Goal: Information Seeking & Learning: Learn about a topic

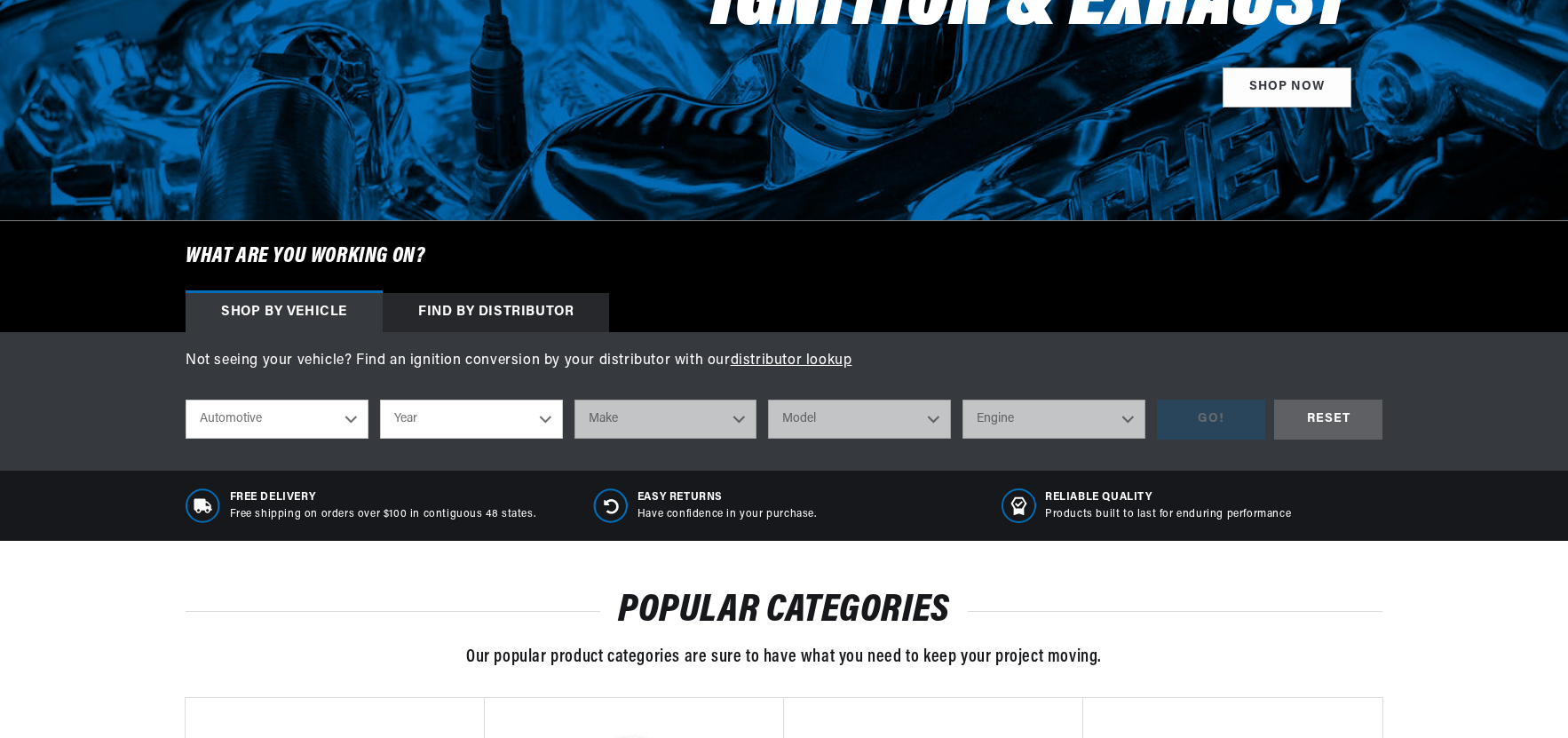
scroll to position [355, 0]
click at [349, 426] on select "Automotive Agricultural Industrial Marine Motorcycle" at bounding box center [277, 420] width 183 height 39
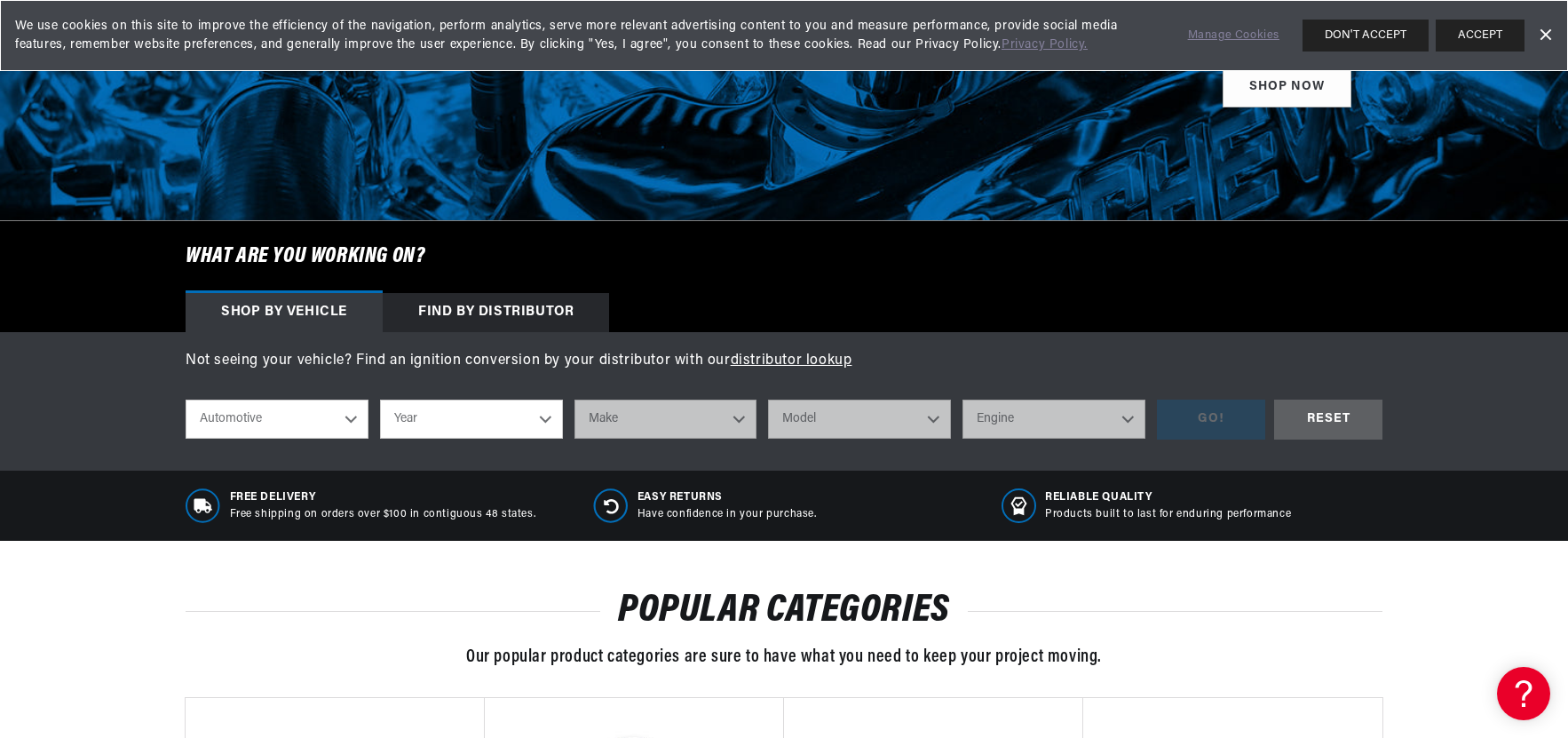
click at [543, 420] on select "Year 2026 2025 2024 2023 2022 2021 2020 2019 2018 2017 2016 2015 2014 2013 2012…" at bounding box center [471, 420] width 183 height 39
click at [552, 424] on select "Year 2026 2025 2024 2023 2022 2021 2020 2019 2018 2017 2016 2015 2014 2013 2012…" at bounding box center [471, 420] width 183 height 39
click at [538, 419] on select "Year 2026 2025 2024 2023 2022 2021 2020 2019 2018 2017 2016 2015 2014 2013 2012…" at bounding box center [471, 420] width 183 height 39
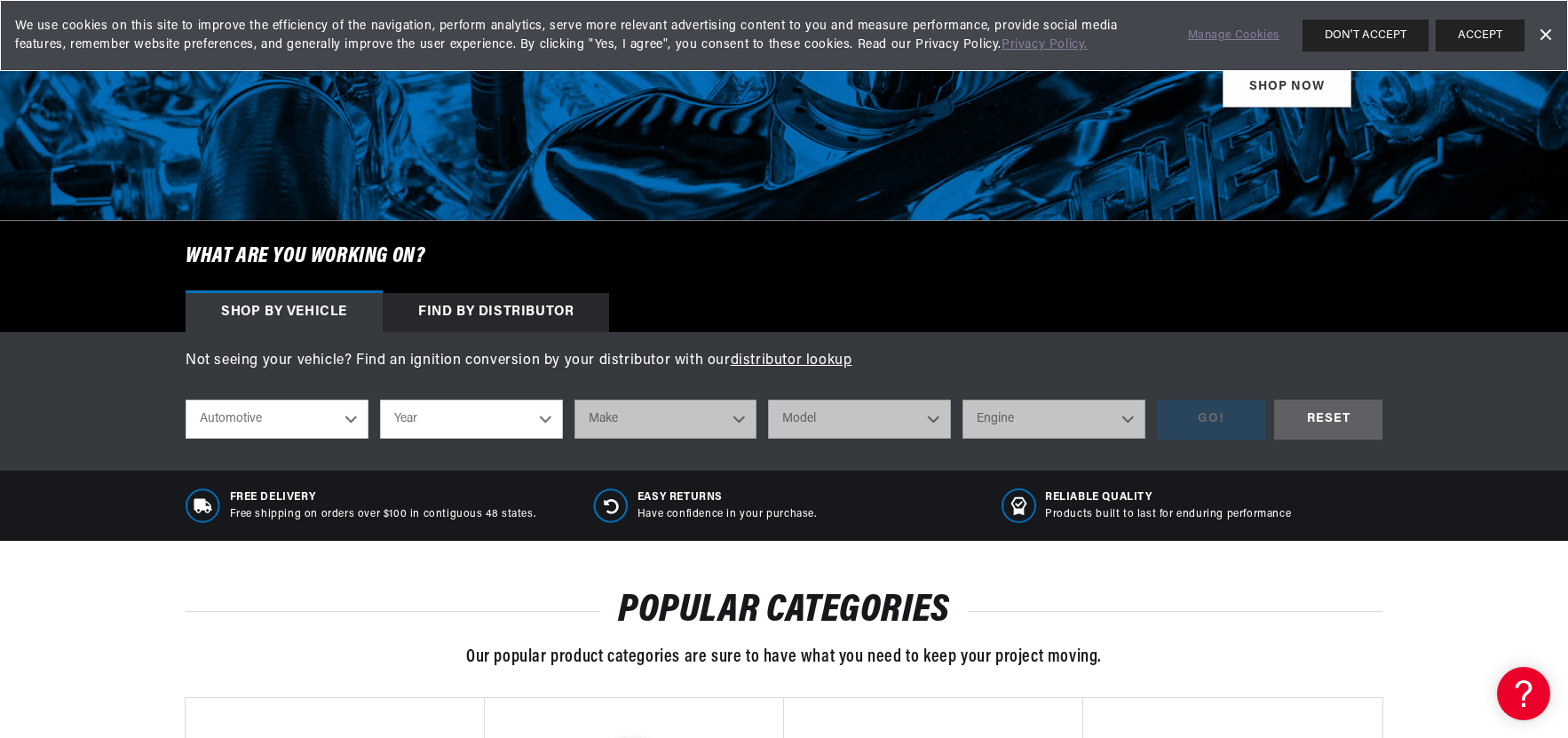
select select "1969"
click at [380, 400] on select "Year 2026 2025 2024 2023 2022 2021 2020 2019 2018 2017 2016 2015 2014 2013 2012…" at bounding box center [471, 420] width 183 height 39
select select "1969"
click at [740, 418] on select "Make Alfa Romeo American Motors Aston Martin Austin Austin Healey Avanti BMW Bu…" at bounding box center [666, 420] width 183 height 39
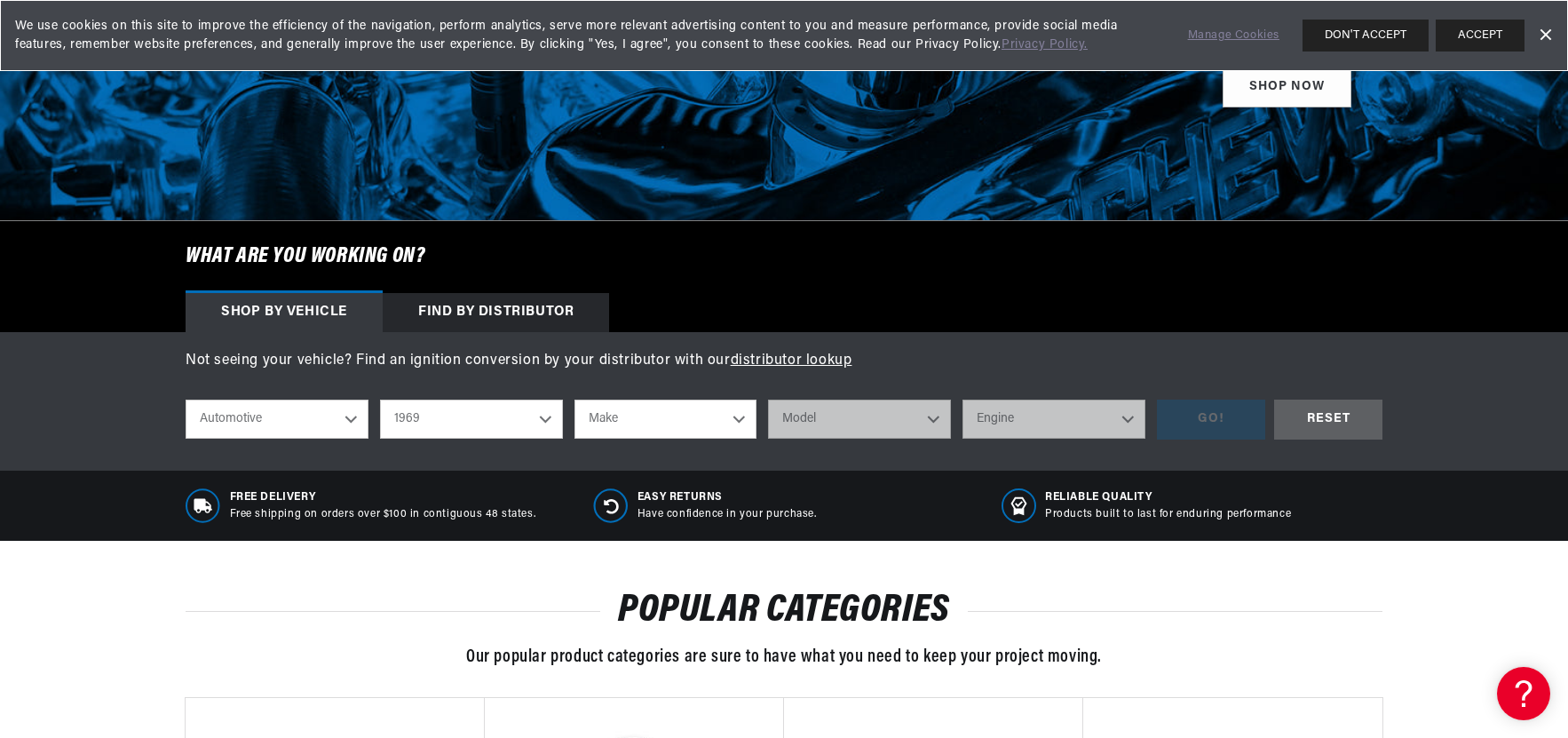
select select "International"
click at [574, 400] on select "Make Alfa Romeo American Motors Aston Martin Austin Austin Healey Avanti BMW Bu…" at bounding box center [666, 420] width 183 height 39
select select "International"
click at [930, 420] on select "Model 908C 1000D 1100D 1200D 1300D M800 M800 Navy M800 Post Office M1100 M1200 …" at bounding box center [859, 420] width 183 height 39
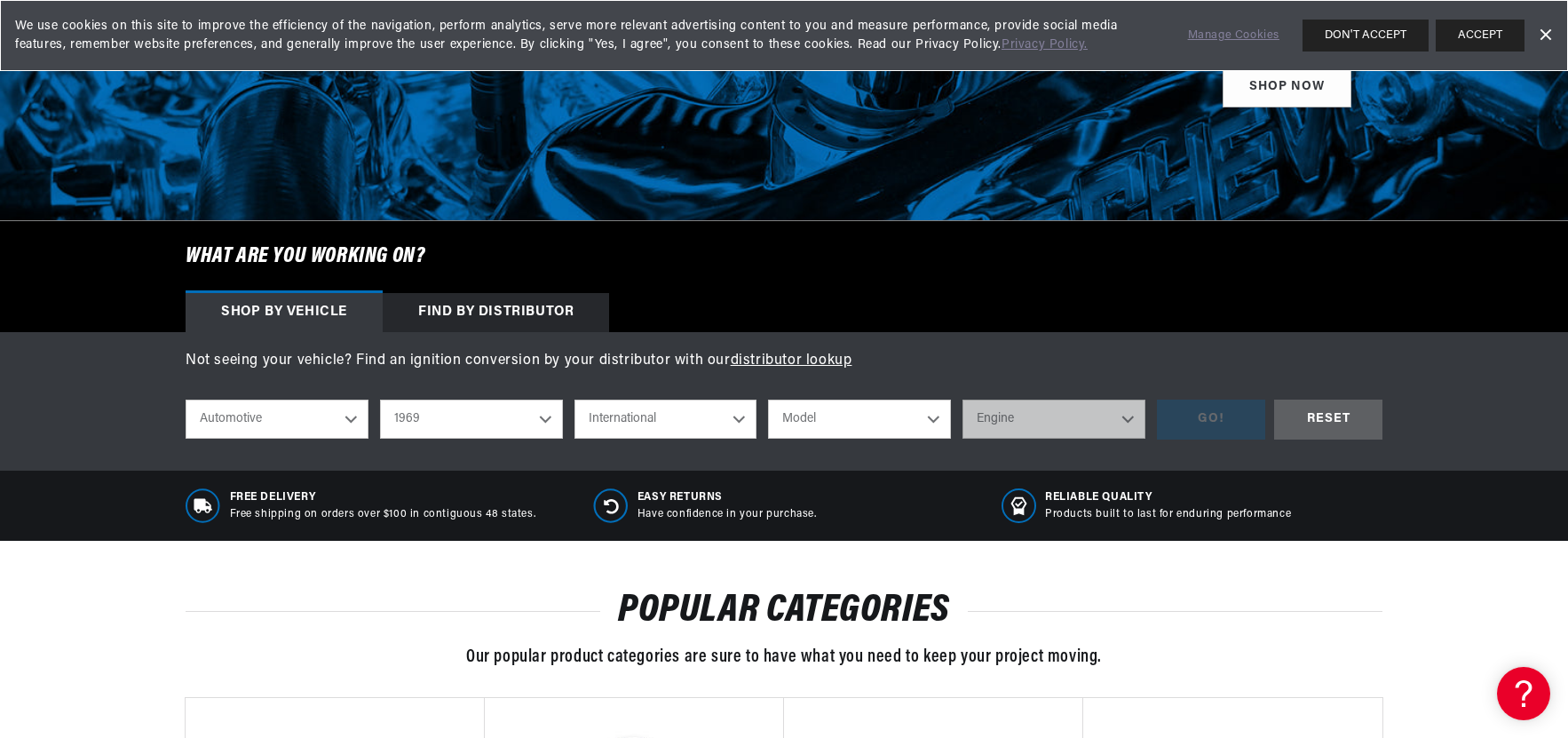
select select "1200D"
click at [768, 400] on select "Model 908C 1000D 1100D 1200D 1300D M800 M800 Navy M800 Post Office M1100 M1200 …" at bounding box center [859, 420] width 183 height 39
select select "1200D"
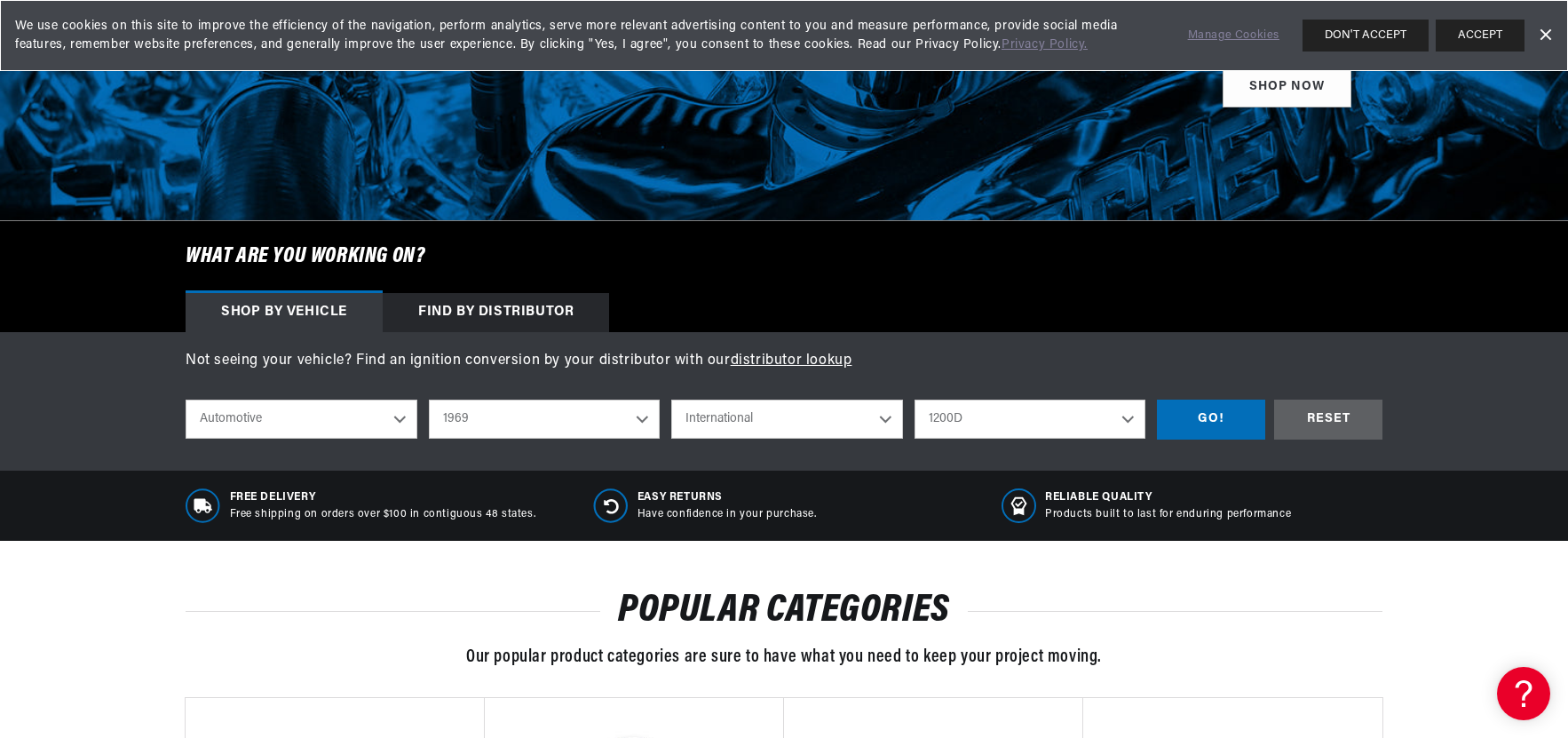
scroll to position [0, 538]
click at [1220, 418] on div "GO!" at bounding box center [1211, 420] width 108 height 40
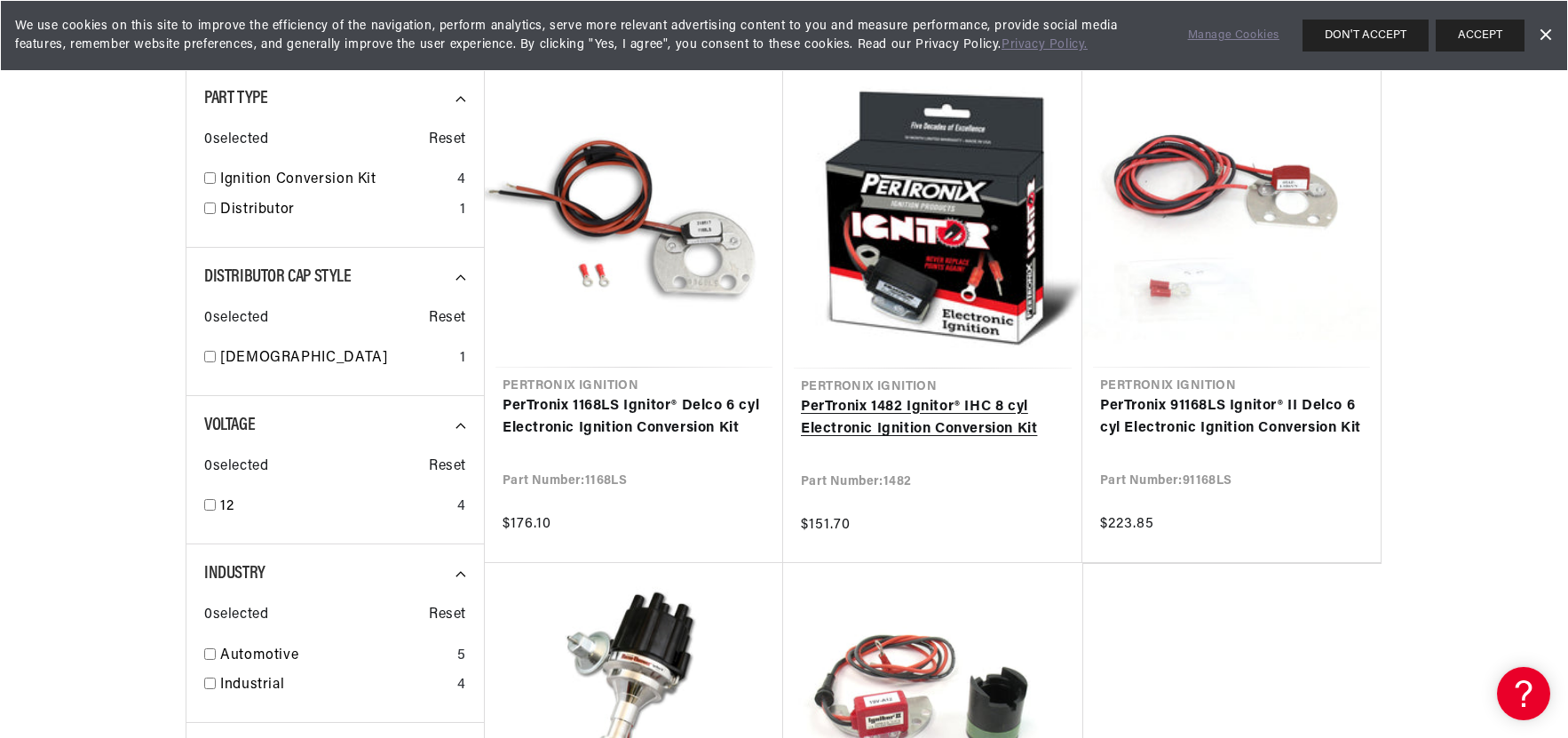
click at [881, 431] on link "PerTronix 1482 Ignitor® IHC 8 cyl Electronic Ignition Conversion Kit" at bounding box center [932, 419] width 264 height 46
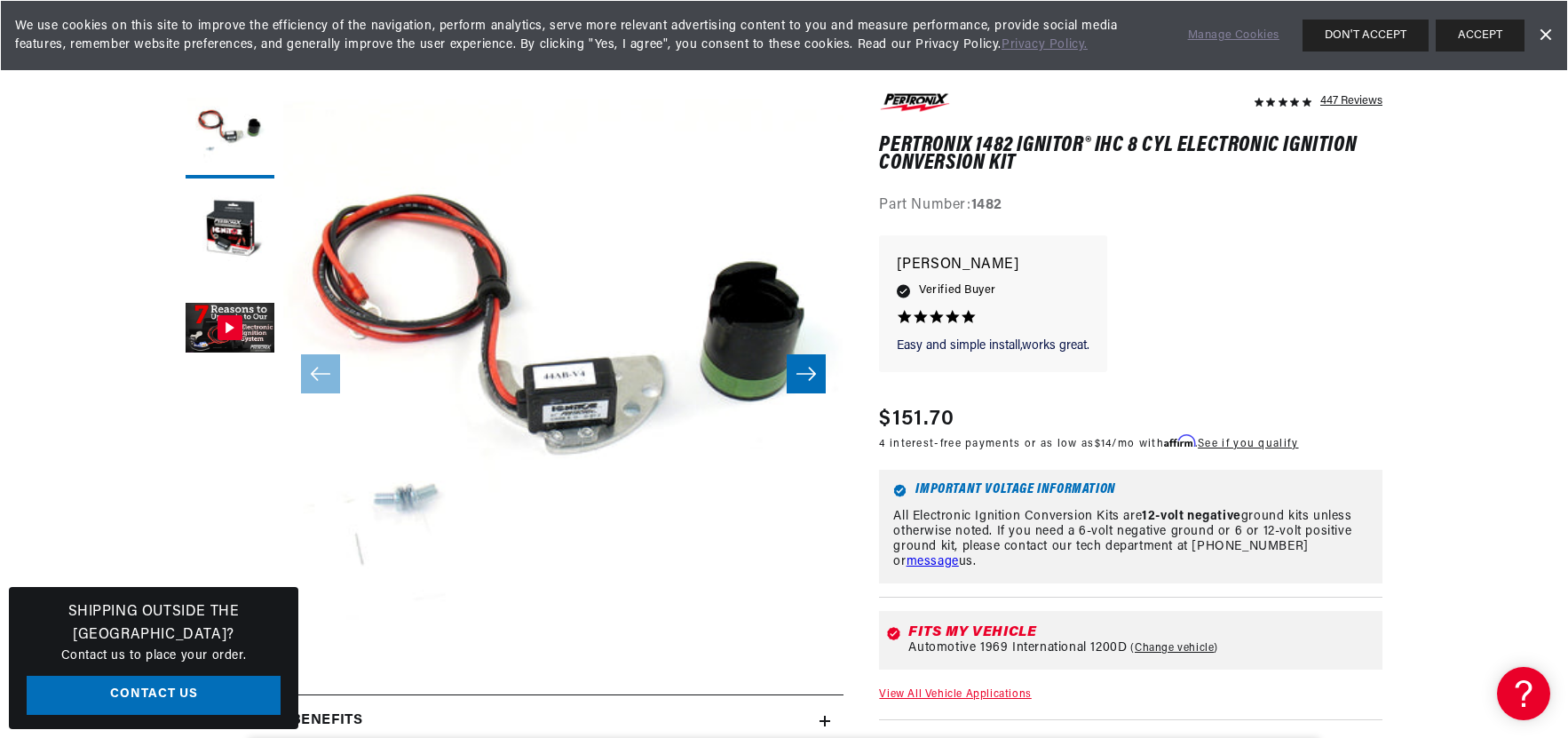
scroll to position [0, 538]
click at [812, 381] on icon "Slide right" at bounding box center [806, 374] width 21 height 18
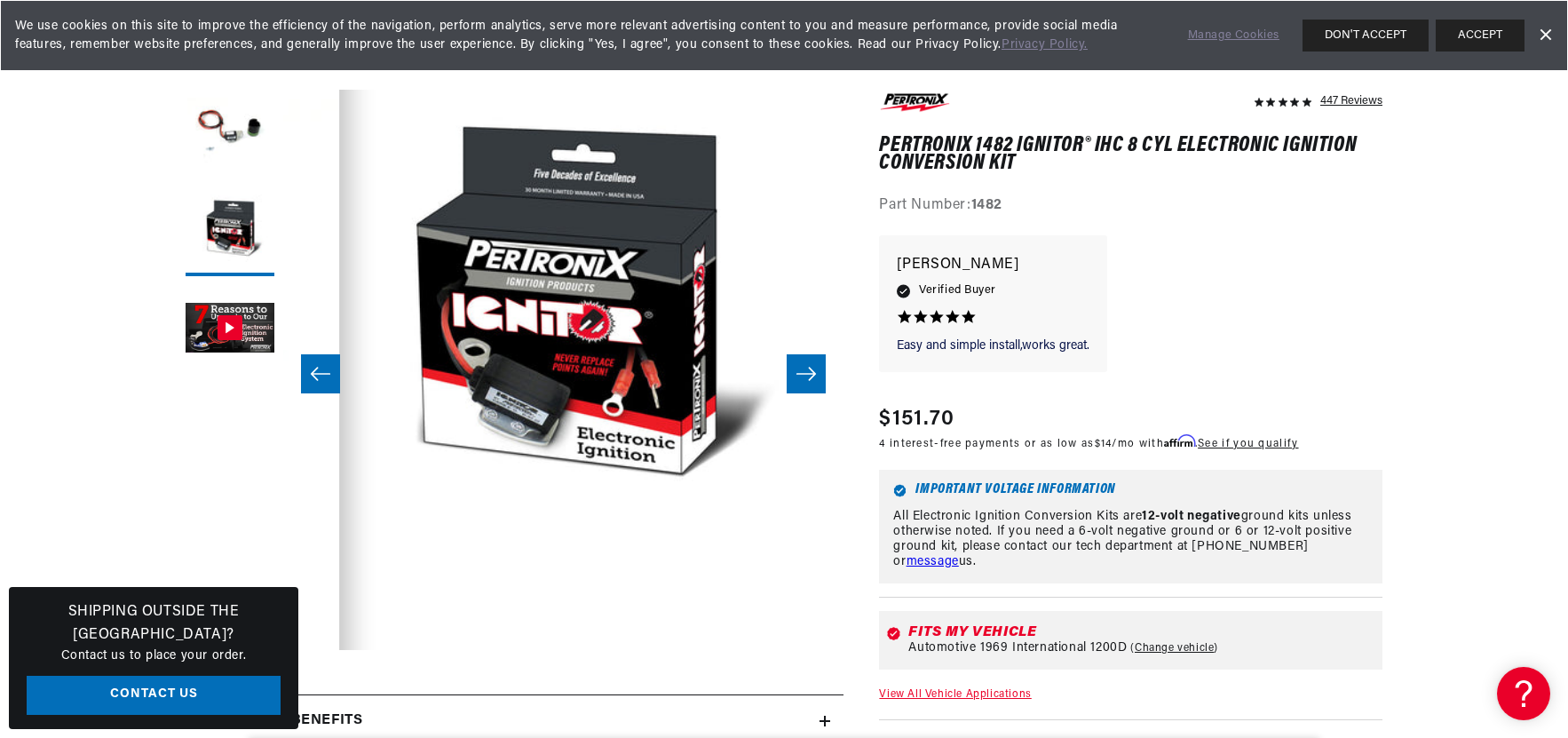
scroll to position [0, 0]
click at [310, 370] on icon "Slide left" at bounding box center [320, 374] width 21 height 18
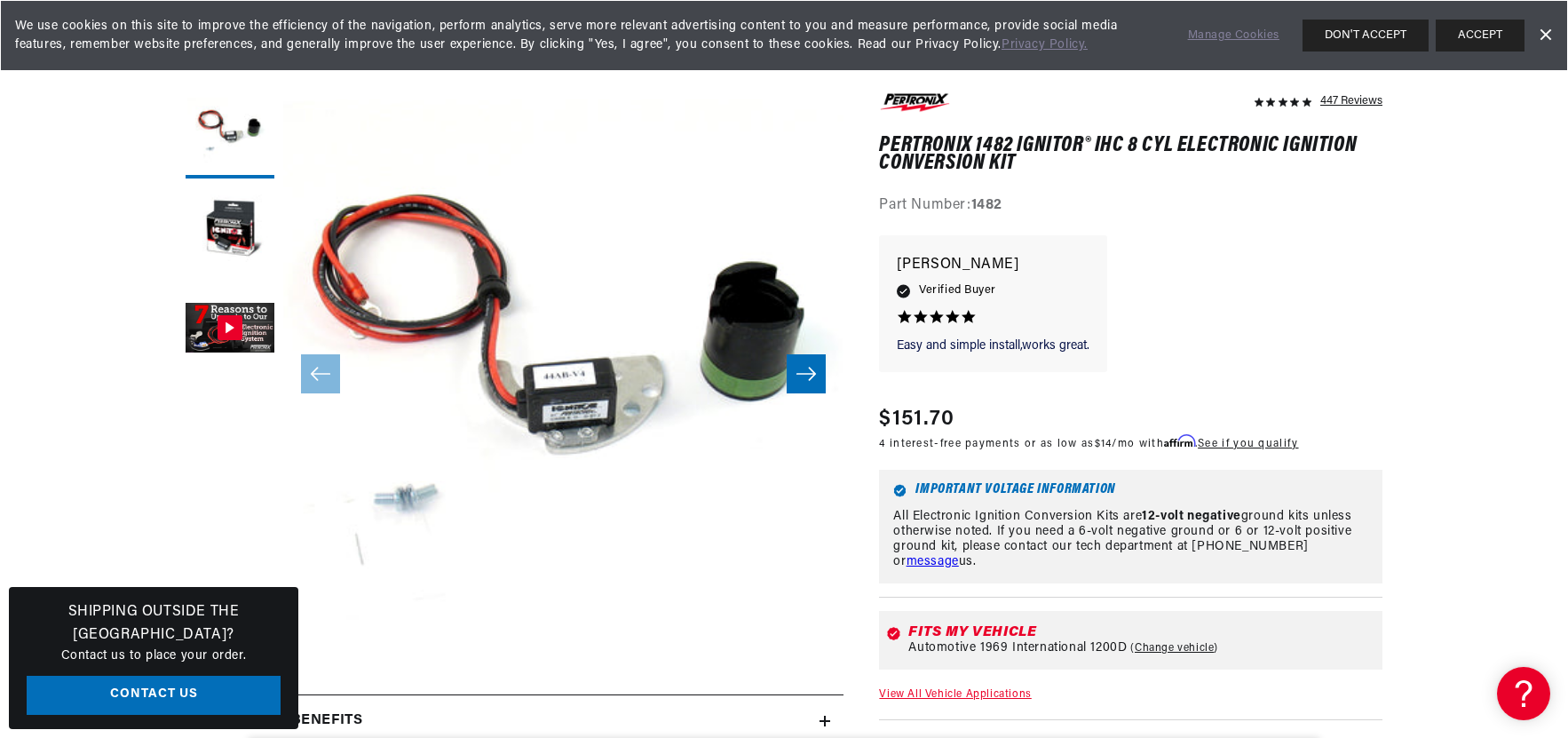
scroll to position [0, 538]
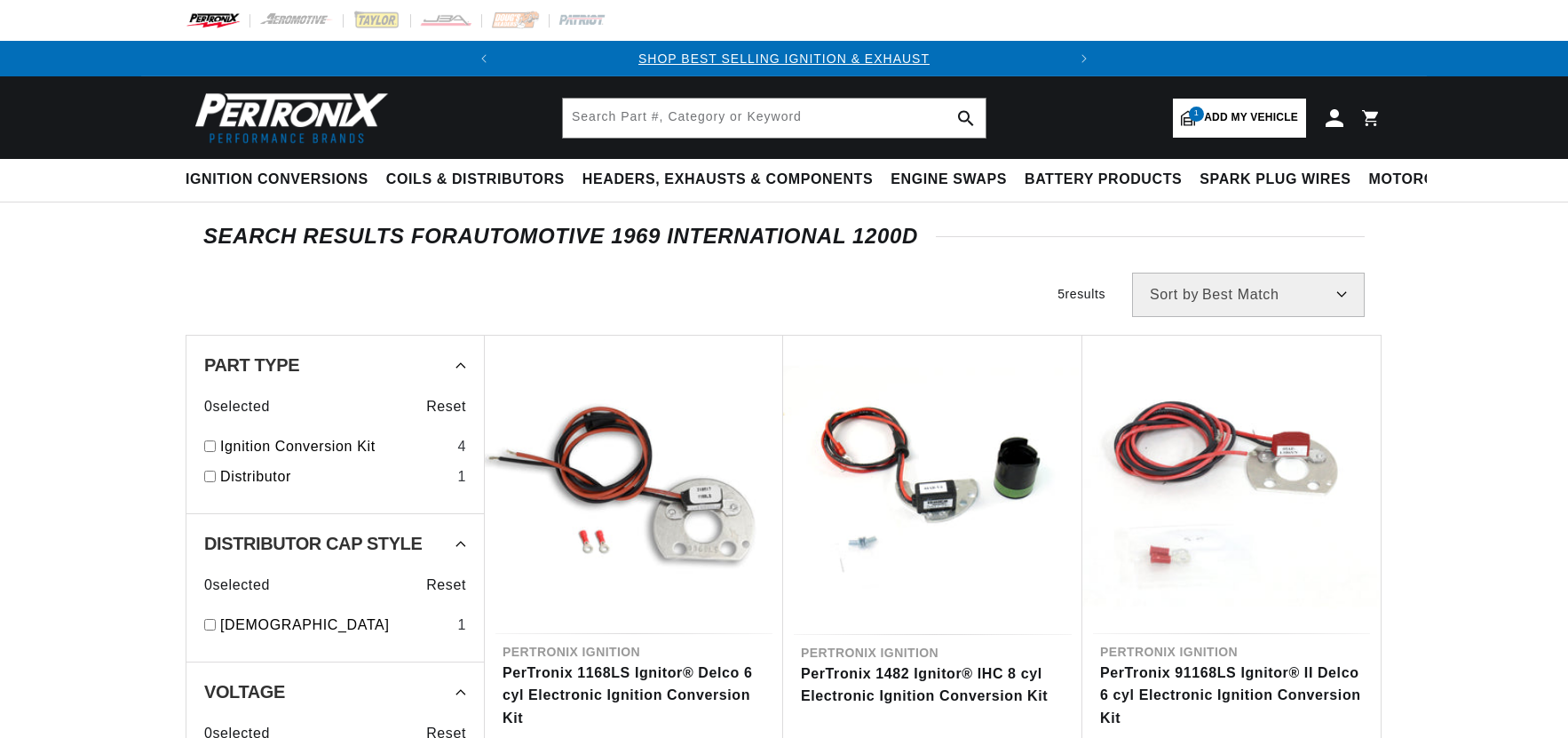
scroll to position [267, 0]
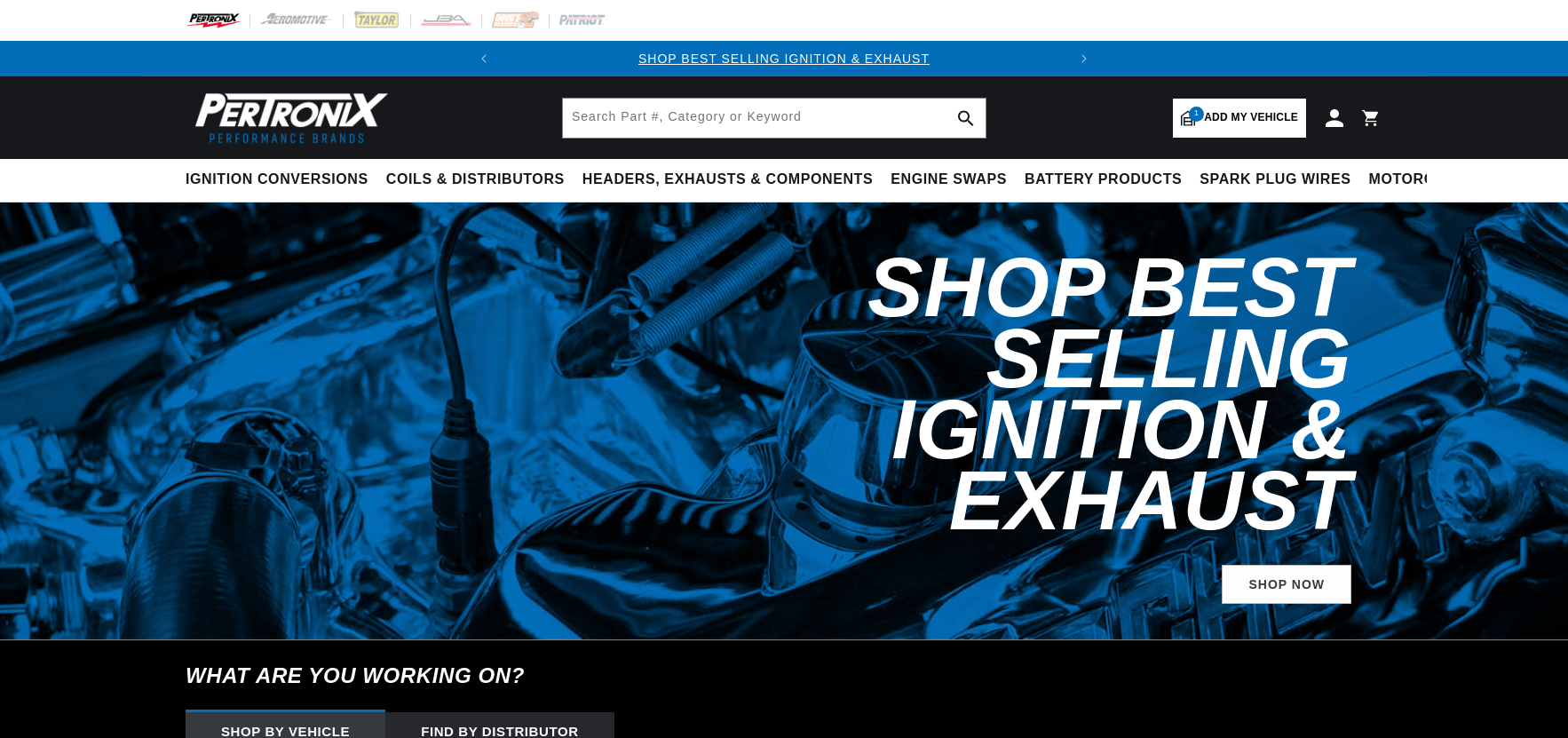
select select "1969"
select select "International"
select select "1200D"
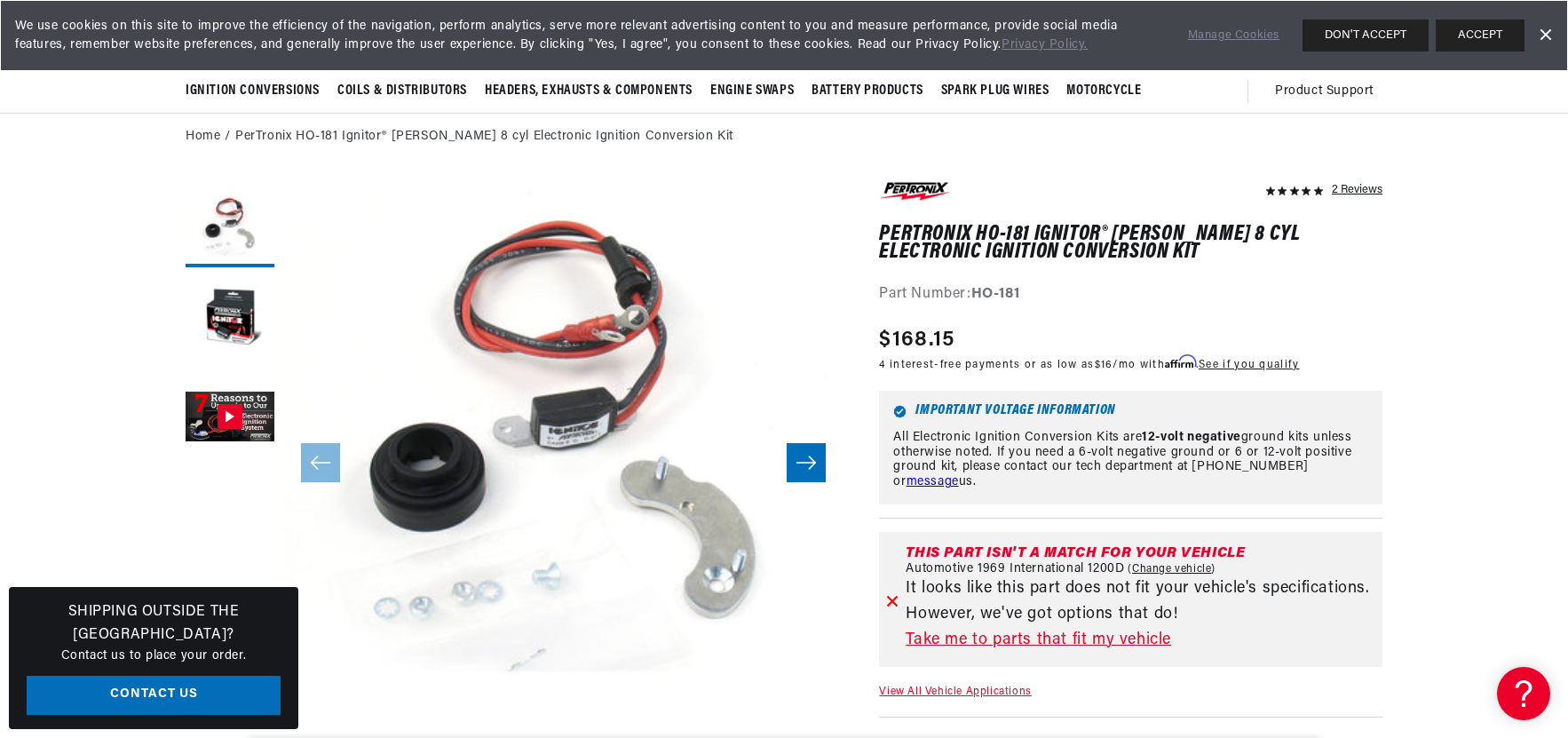
scroll to position [0, 116]
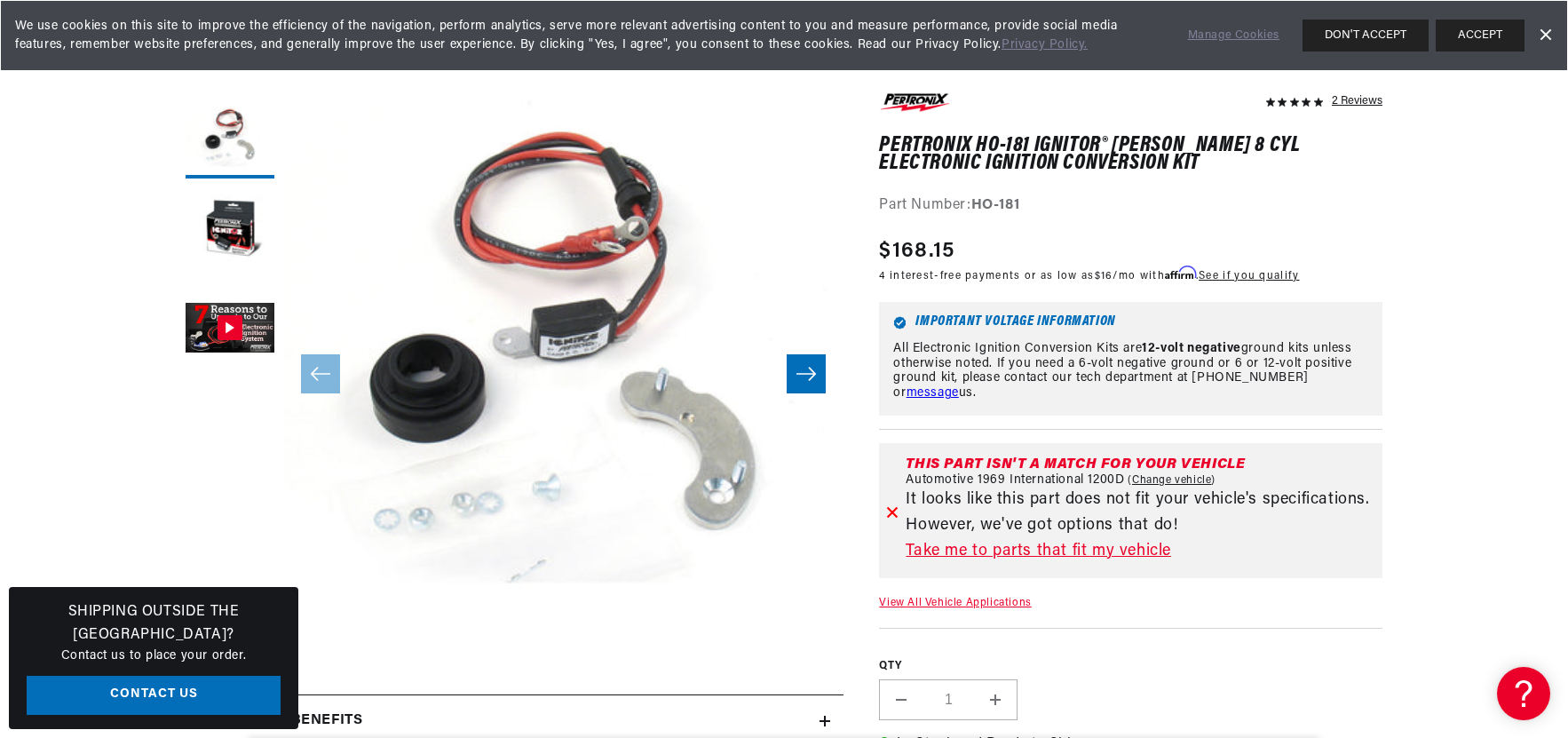
scroll to position [0, 538]
click at [1022, 548] on link "Take me to parts that fit my vehicle" at bounding box center [1141, 552] width 470 height 25
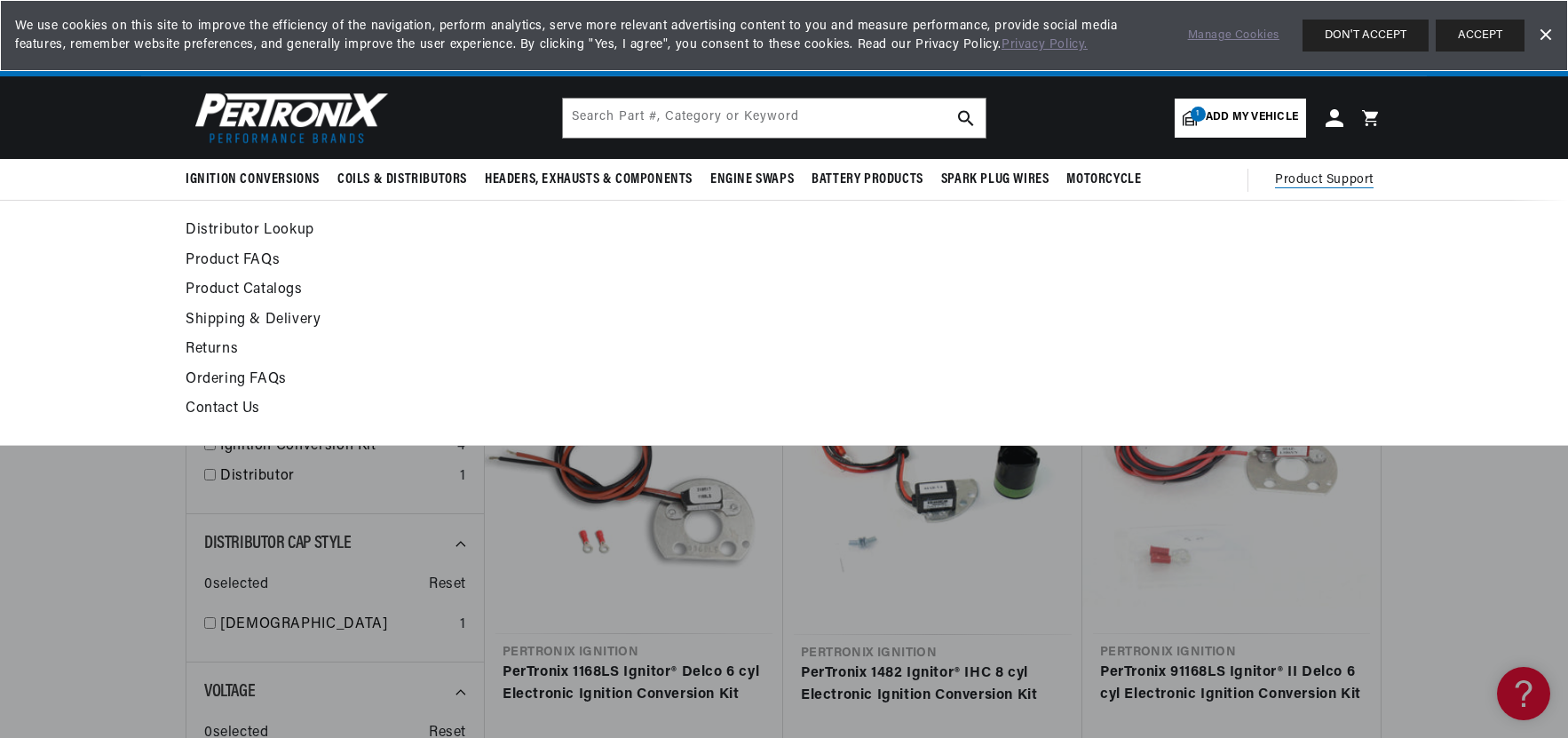
click at [1318, 174] on span "Product Support" at bounding box center [1324, 180] width 98 height 19
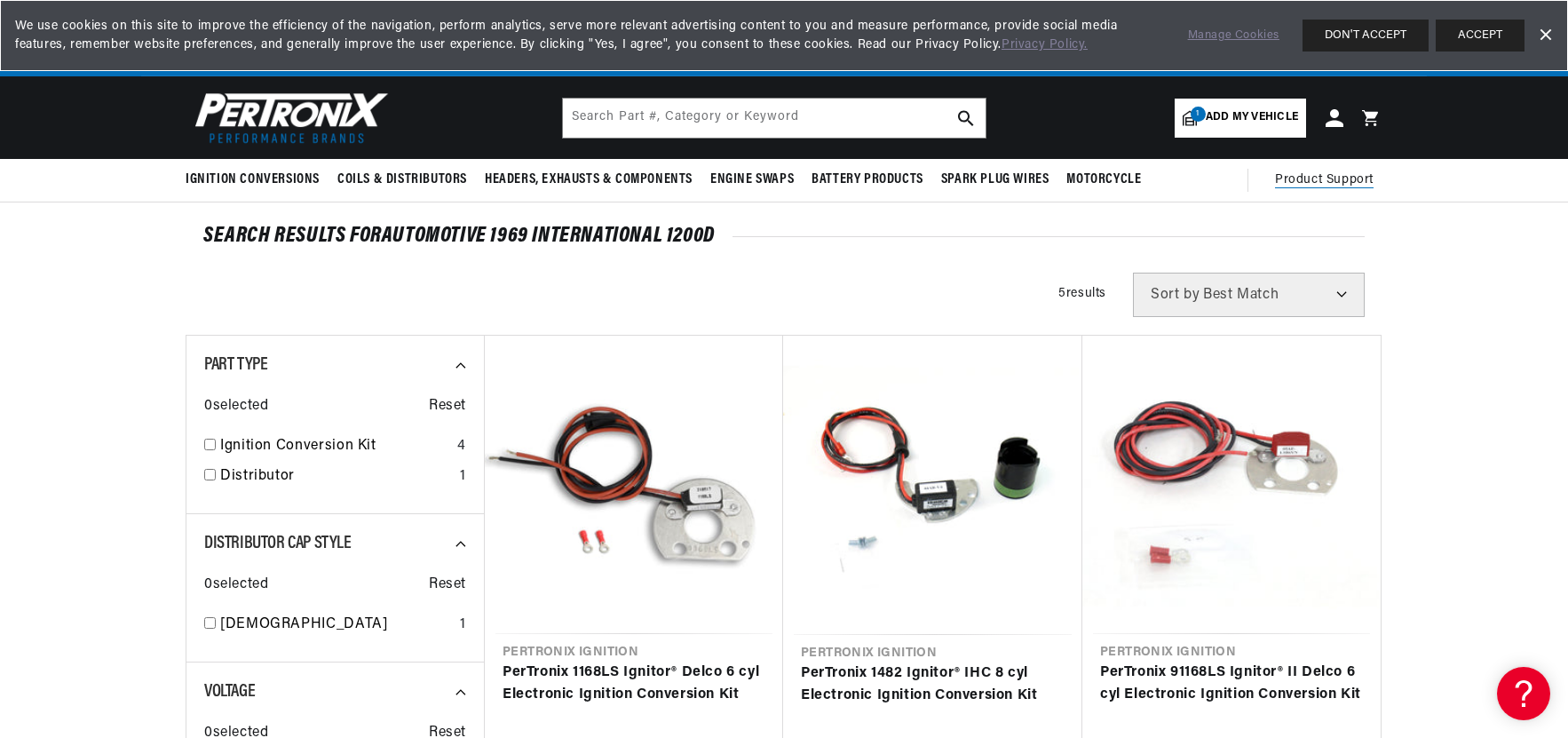
click at [1317, 175] on span "Product Support" at bounding box center [1324, 180] width 98 height 19
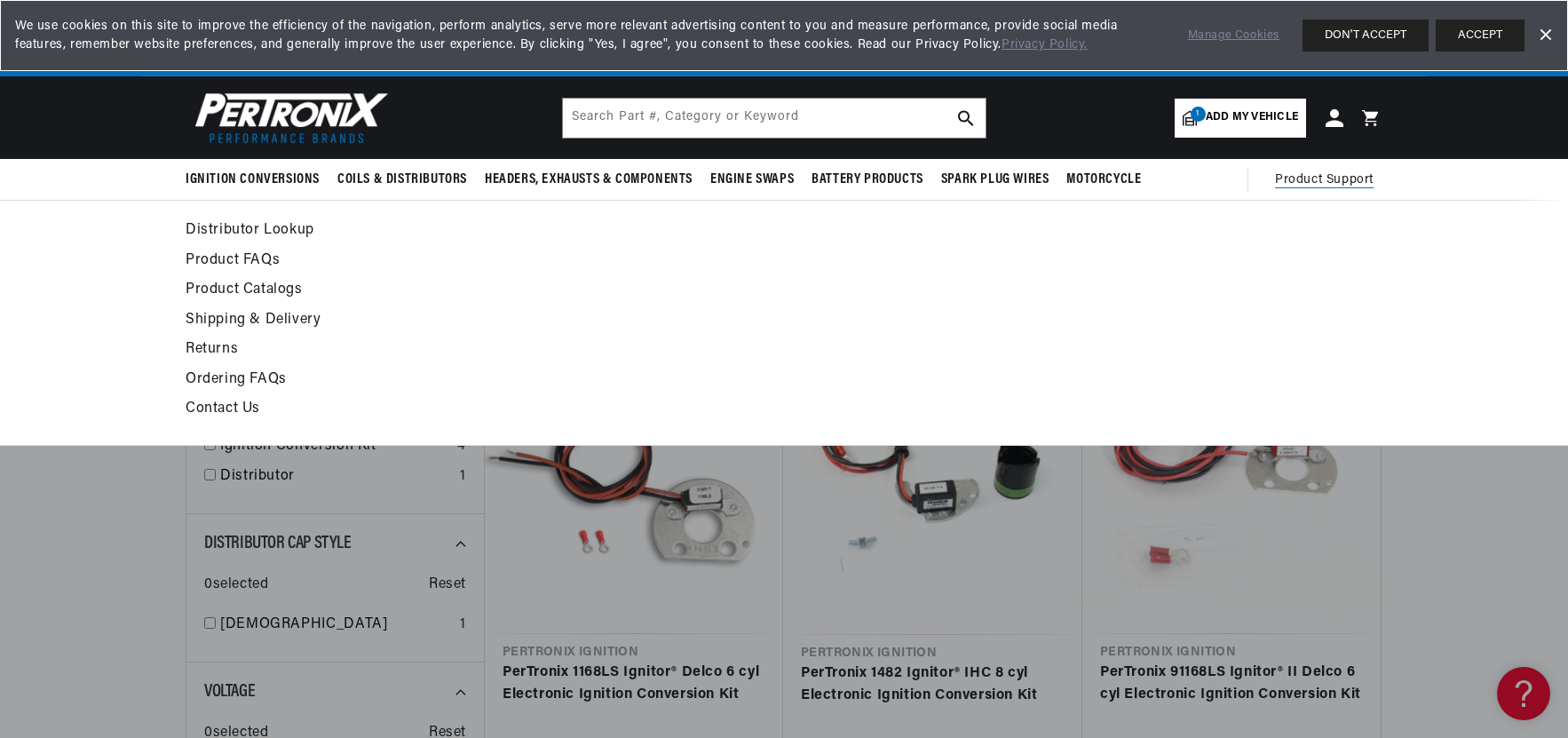
scroll to position [0, 538]
click at [236, 410] on link "Contact Us" at bounding box center [622, 410] width 873 height 25
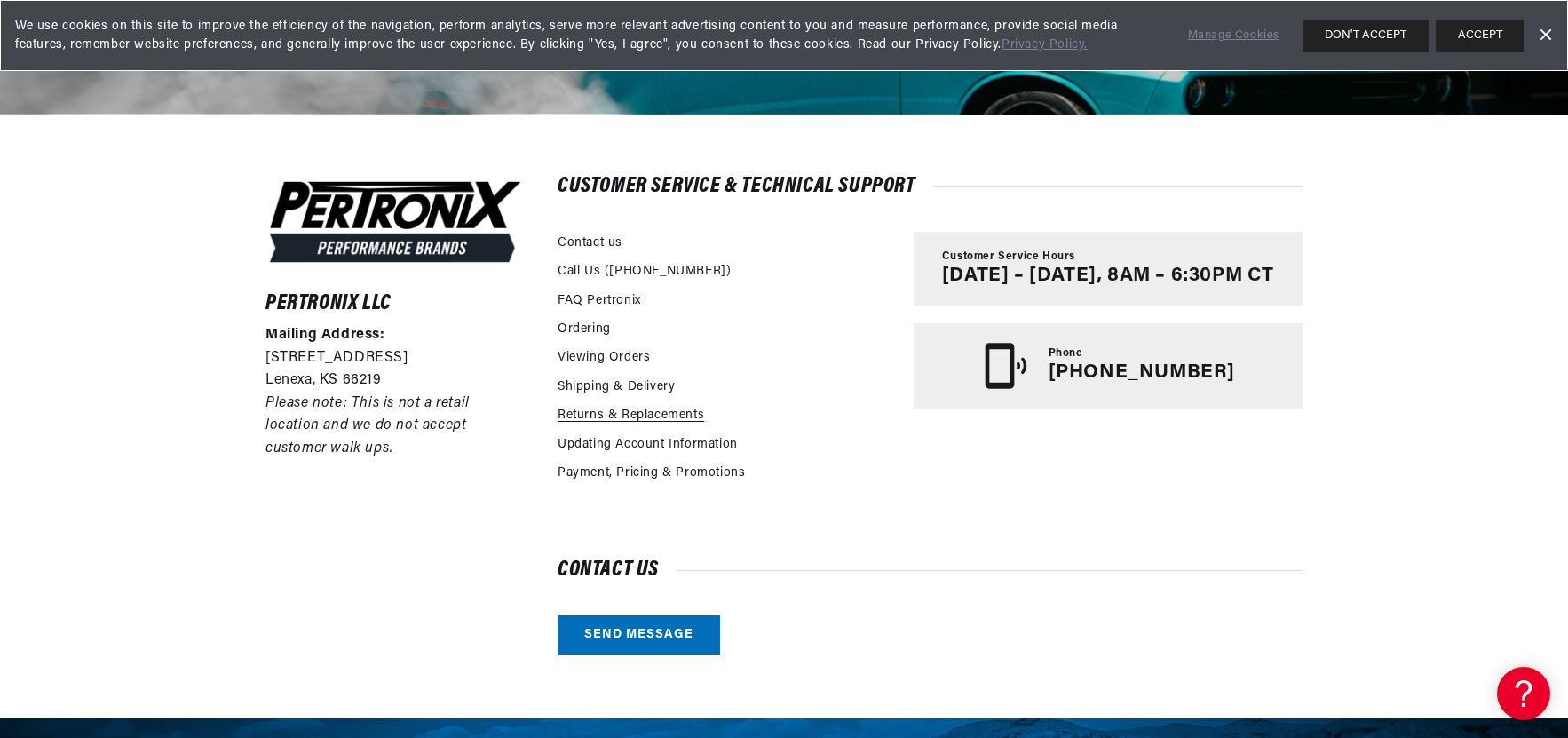
scroll to position [0, 538]
click at [611, 417] on link "Returns & Replacements" at bounding box center [631, 416] width 147 height 19
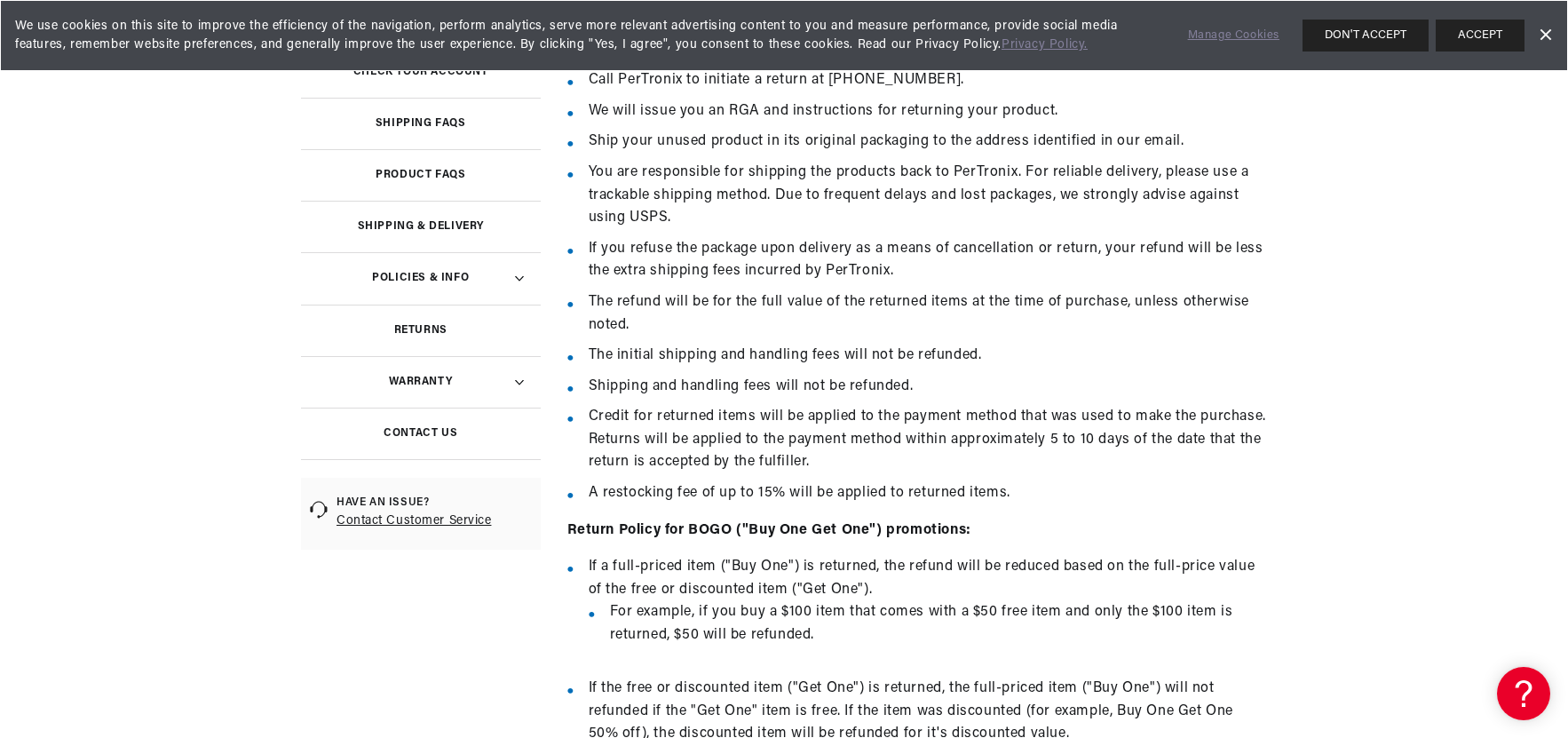
scroll to position [444, 0]
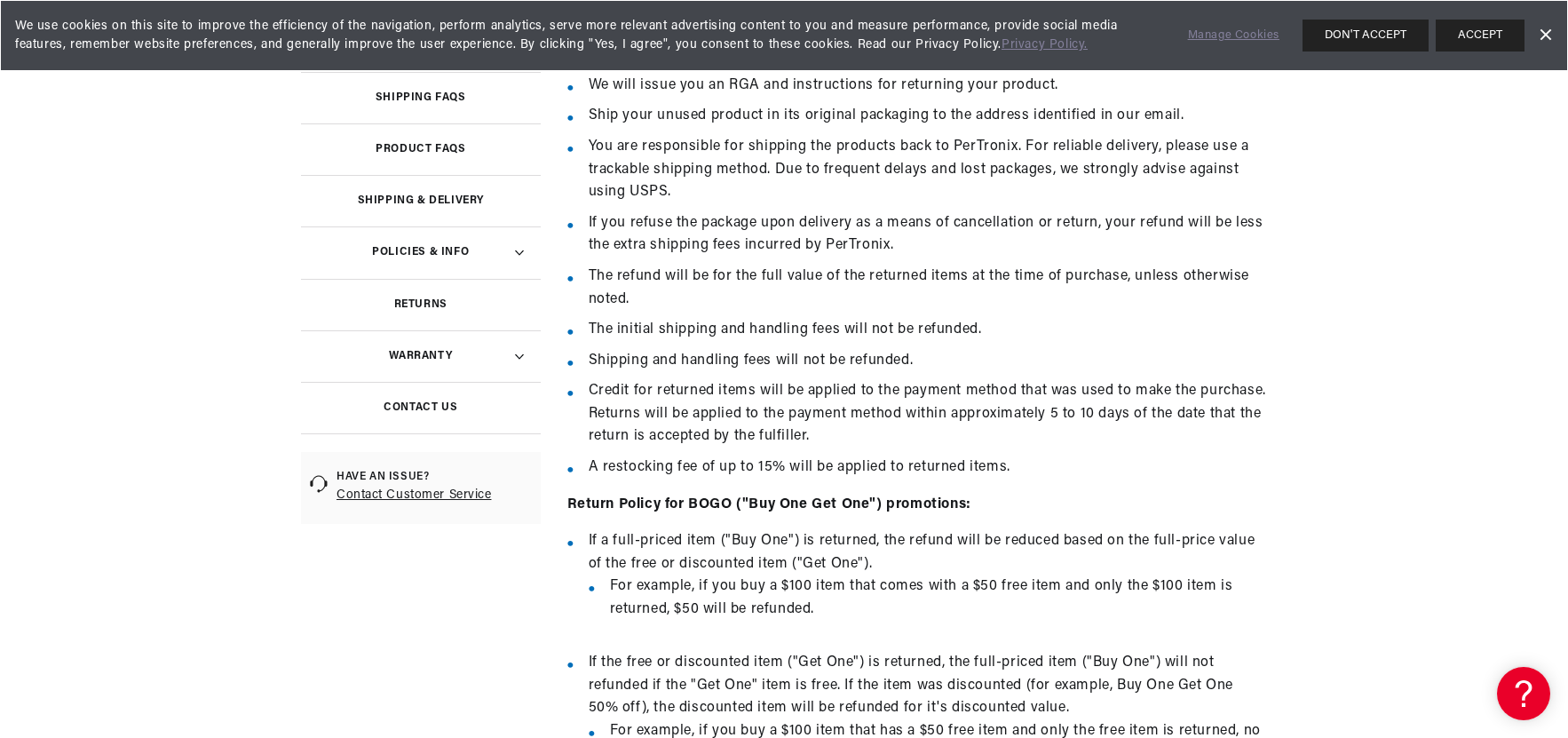
click at [518, 352] on summary "Warranty" at bounding box center [420, 355] width 239 height 52
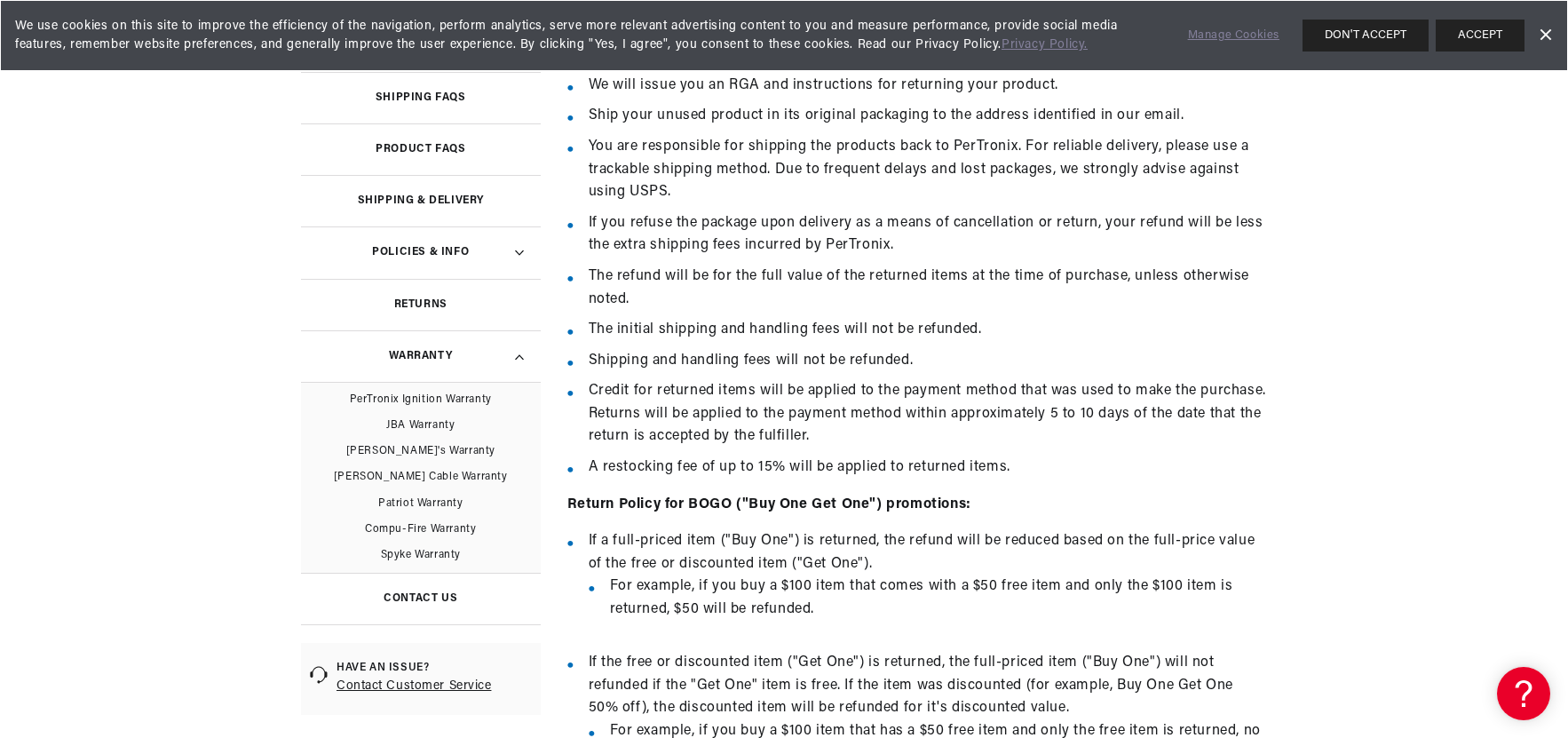
scroll to position [0, 538]
click at [451, 400] on link "PerTronix Ignition Warranty" at bounding box center [420, 400] width 239 height 25
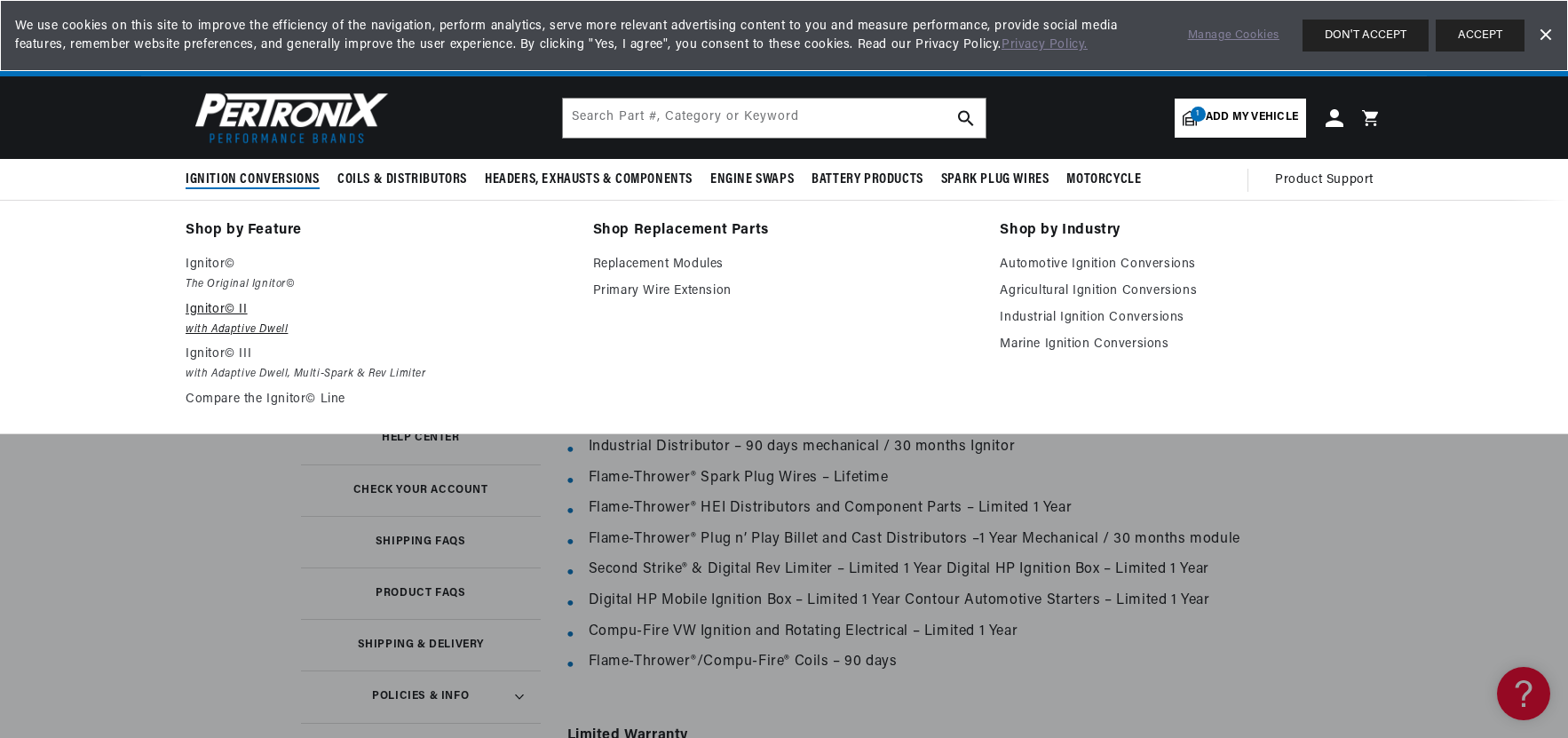
click at [234, 325] on em "with Adaptive Dwell" at bounding box center [377, 329] width 383 height 18
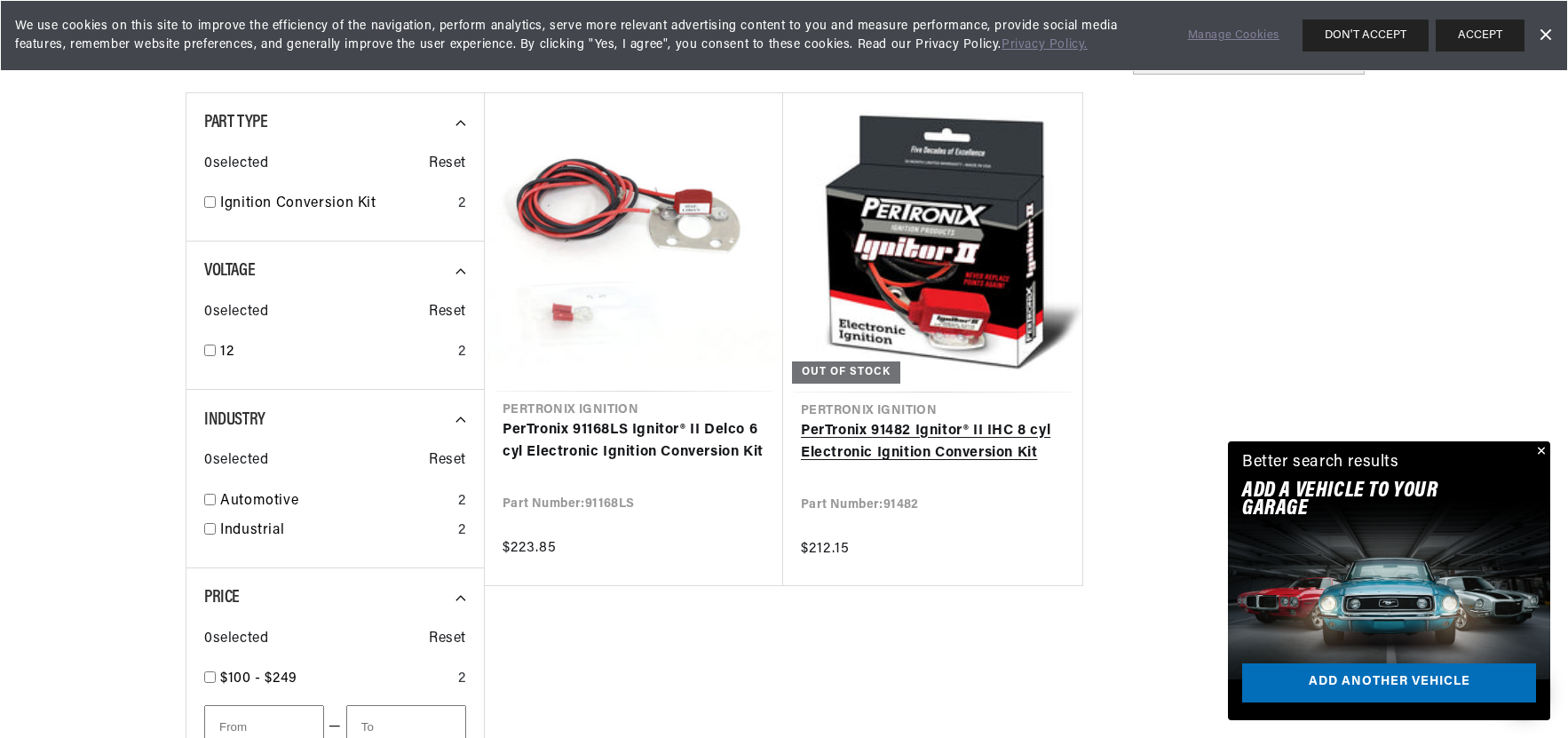
scroll to position [0, 538]
click at [967, 445] on link "PerTronix 91482 Ignitor® II IHC 8 cyl Electronic Ignition Conversion Kit" at bounding box center [932, 442] width 264 height 46
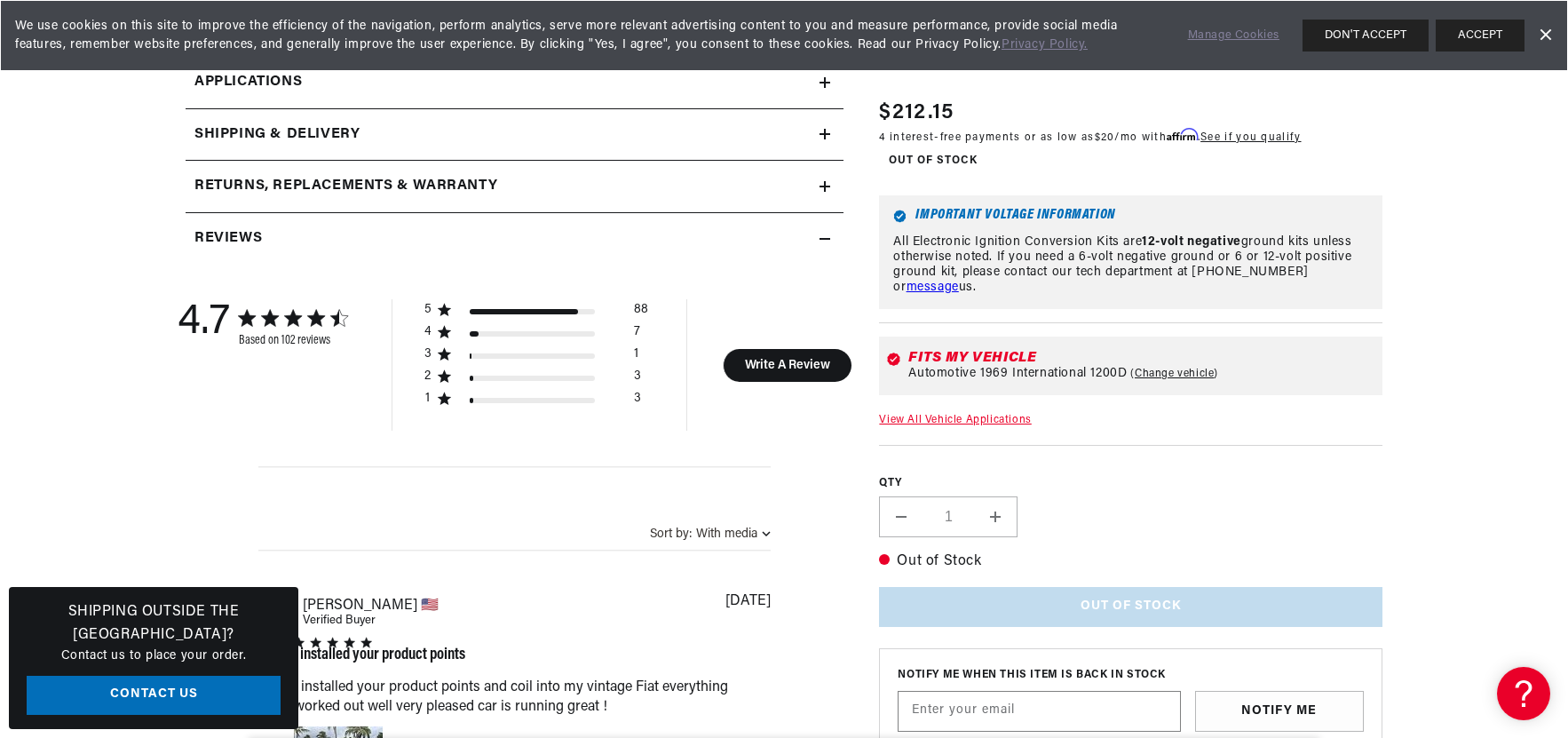
scroll to position [977, 0]
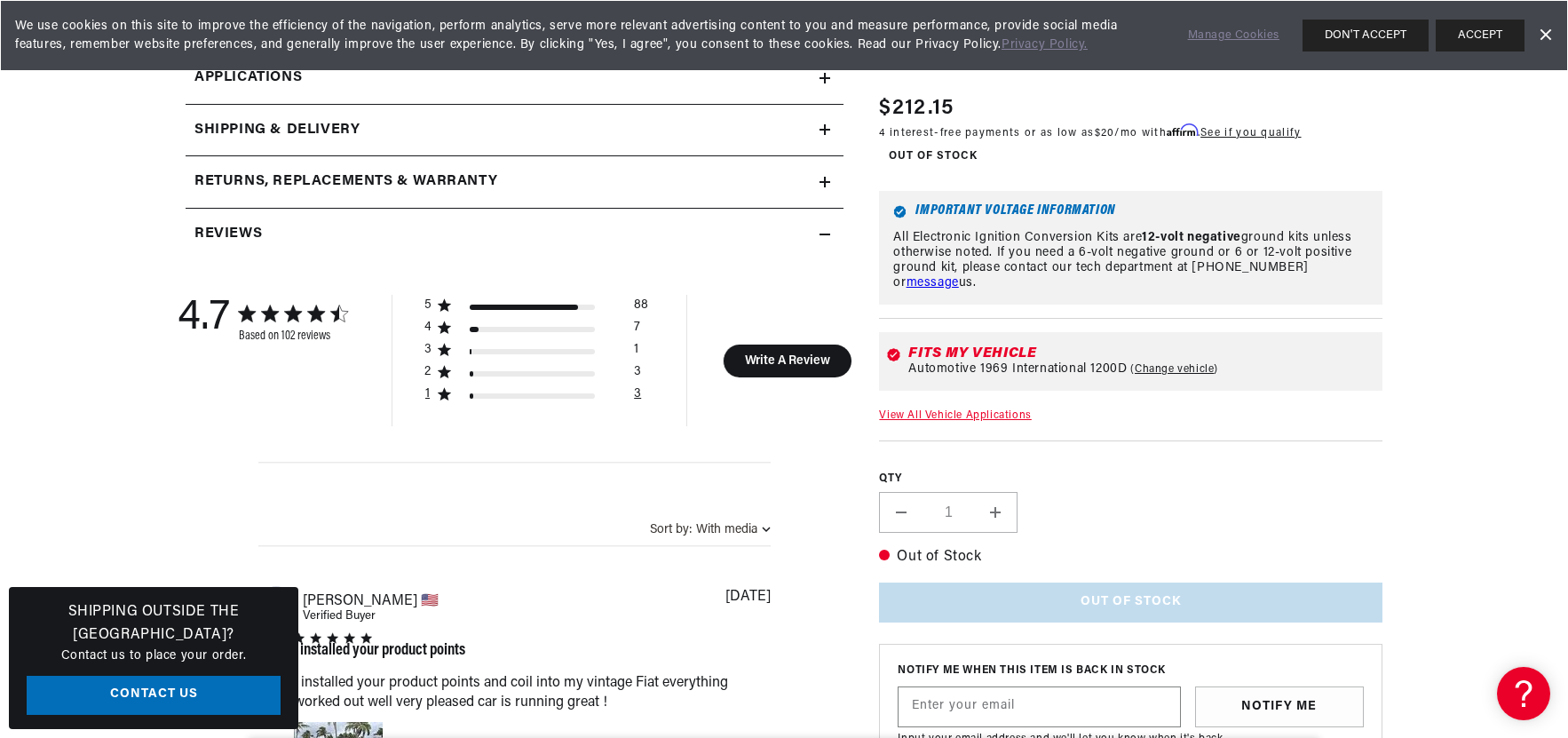
click at [432, 393] on div "1" at bounding box center [436, 394] width 26 height 16
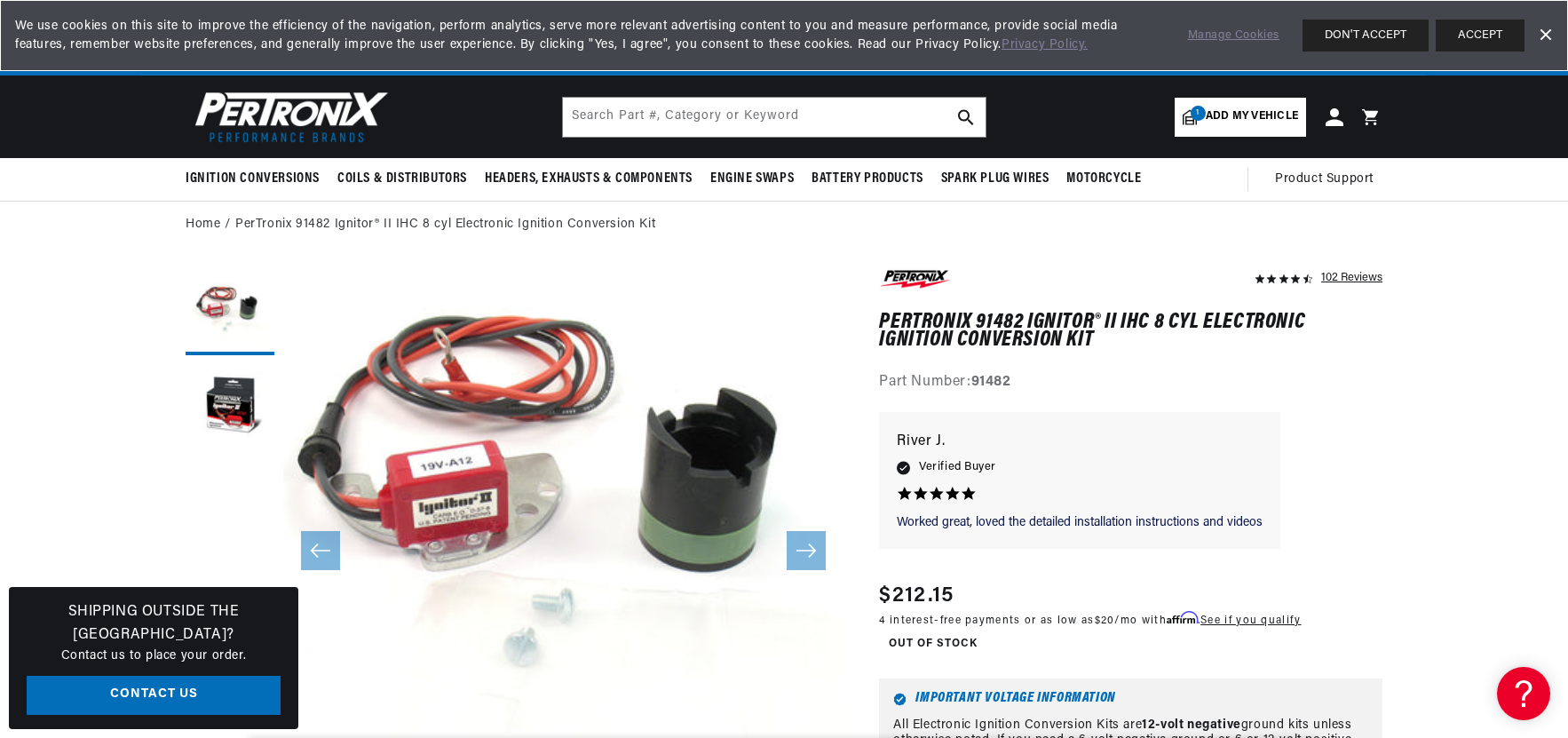
scroll to position [0, 0]
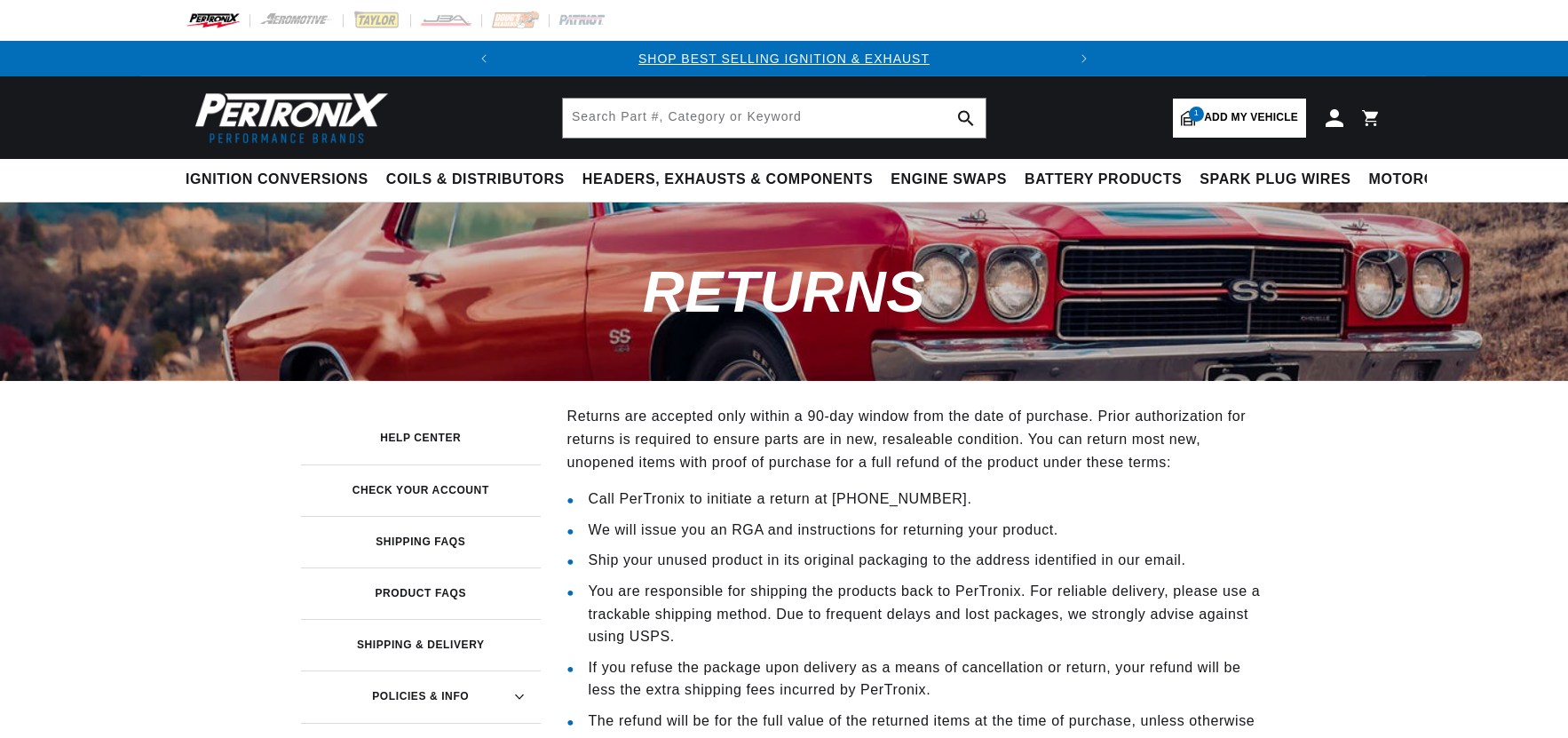
scroll to position [444, 0]
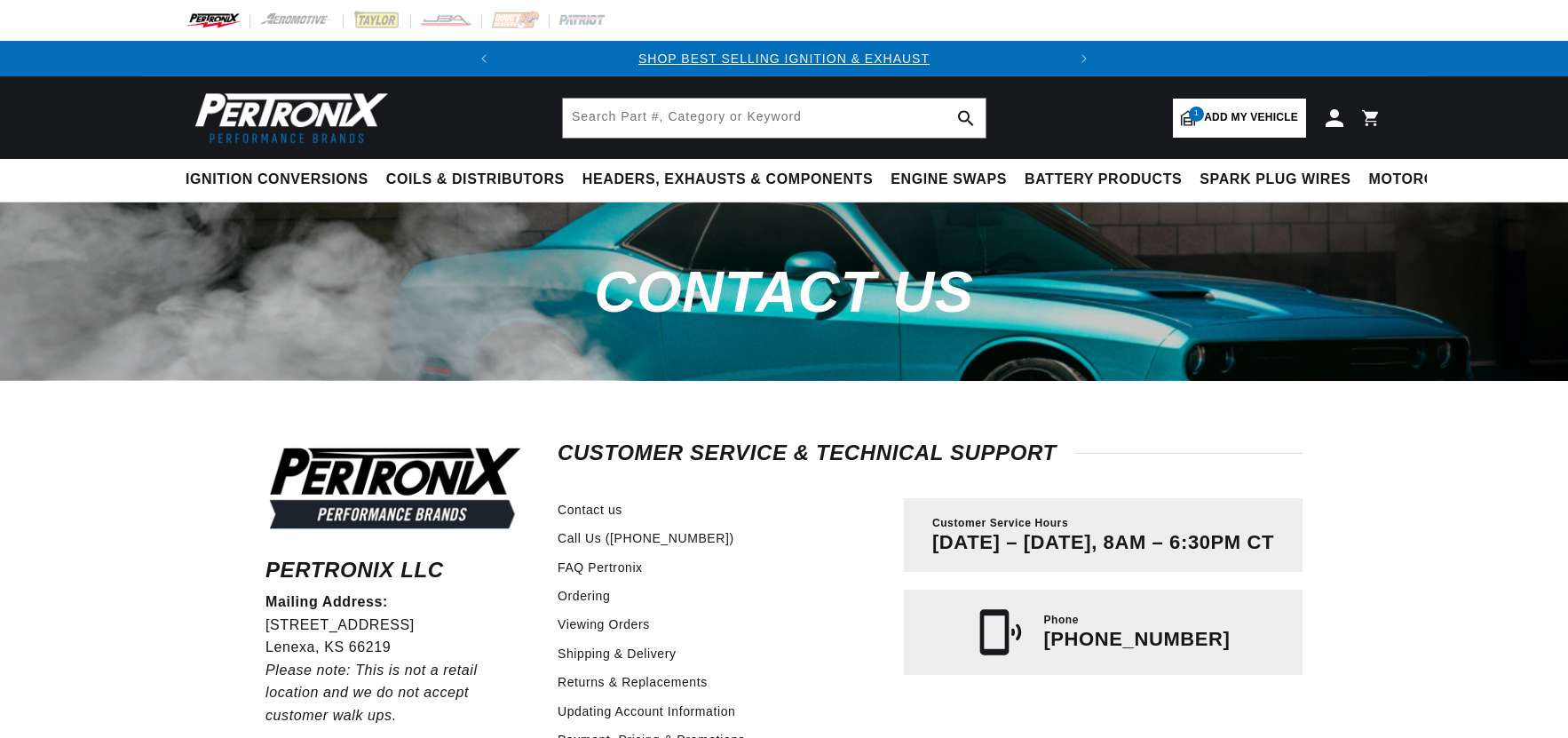
scroll to position [267, 0]
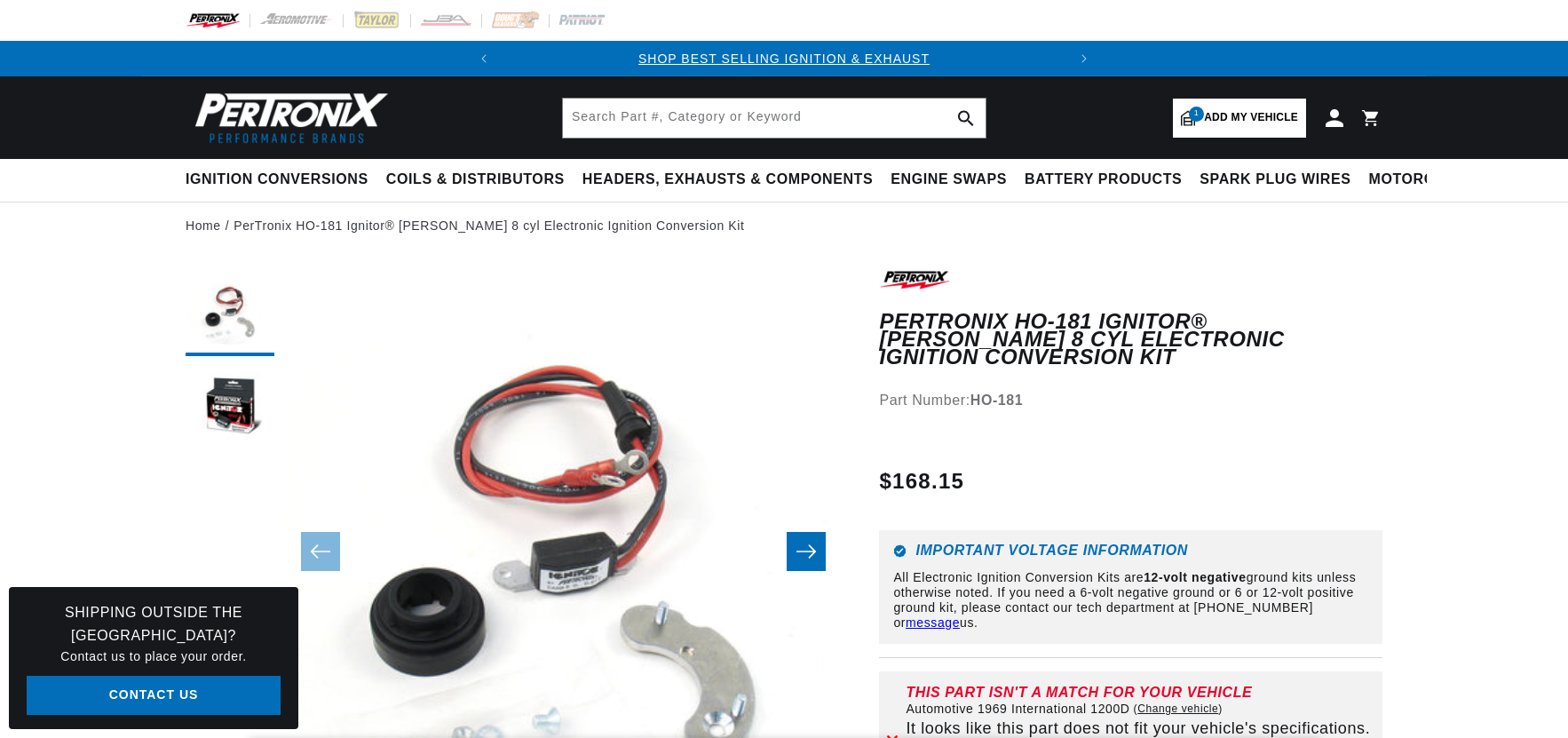
scroll to position [177, 0]
